Goal: Task Accomplishment & Management: Manage account settings

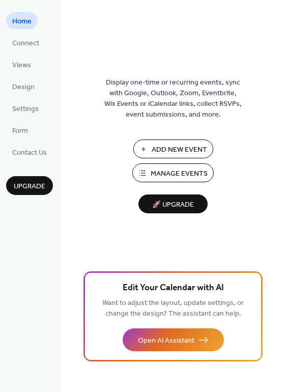
click at [37, 185] on span "Upgrade" at bounding box center [30, 186] width 32 height 11
click at [30, 110] on span "Settings" at bounding box center [25, 109] width 26 height 11
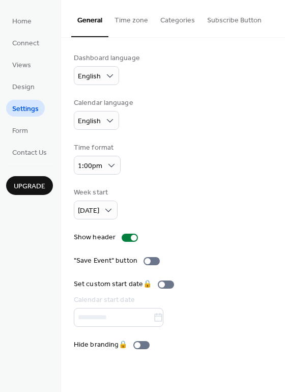
click at [133, 17] on button "Time zone" at bounding box center [132, 18] width 46 height 36
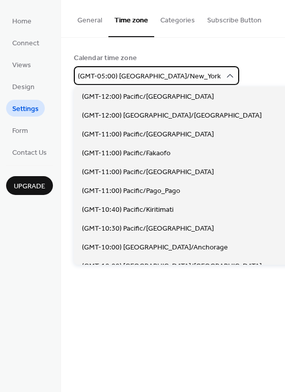
click at [137, 75] on span "(GMT-05:00) [GEOGRAPHIC_DATA]/New_York" at bounding box center [149, 77] width 143 height 14
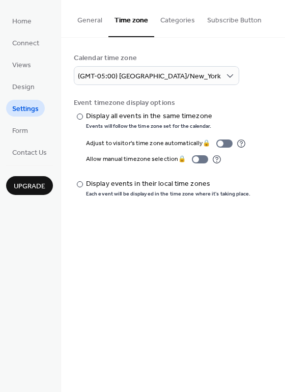
click at [134, 19] on button "Time zone" at bounding box center [132, 18] width 46 height 37
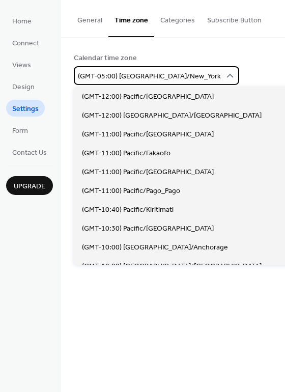
scroll to position [848, 0]
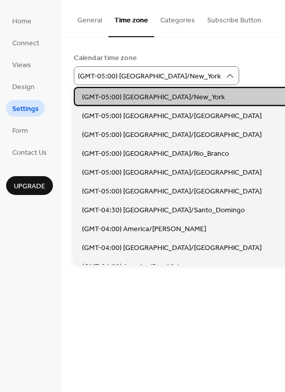
click at [128, 97] on span "(GMT-05:00) [GEOGRAPHIC_DATA]/New_York" at bounding box center [153, 97] width 143 height 11
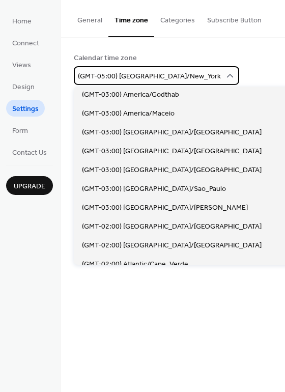
scroll to position [1561, 0]
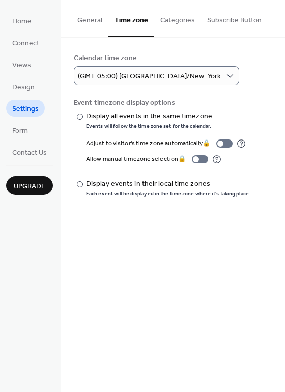
click at [202, 68] on div "Calendar time zone (GMT-05:00) [GEOGRAPHIC_DATA]/New_York" at bounding box center [173, 69] width 199 height 32
click at [93, 20] on button "General" at bounding box center [89, 18] width 37 height 36
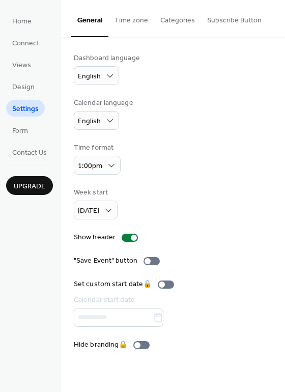
click at [131, 18] on button "Time zone" at bounding box center [132, 18] width 46 height 36
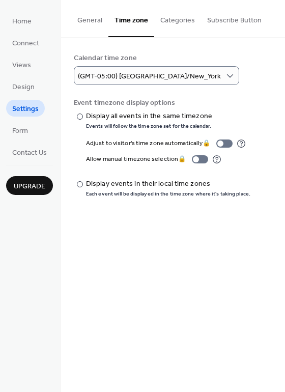
click at [152, 47] on div "Calendar time zone (GMT-05:00) [GEOGRAPHIC_DATA]/New_York Event timezone displa…" at bounding box center [173, 125] width 224 height 175
